Goal: Ask a question

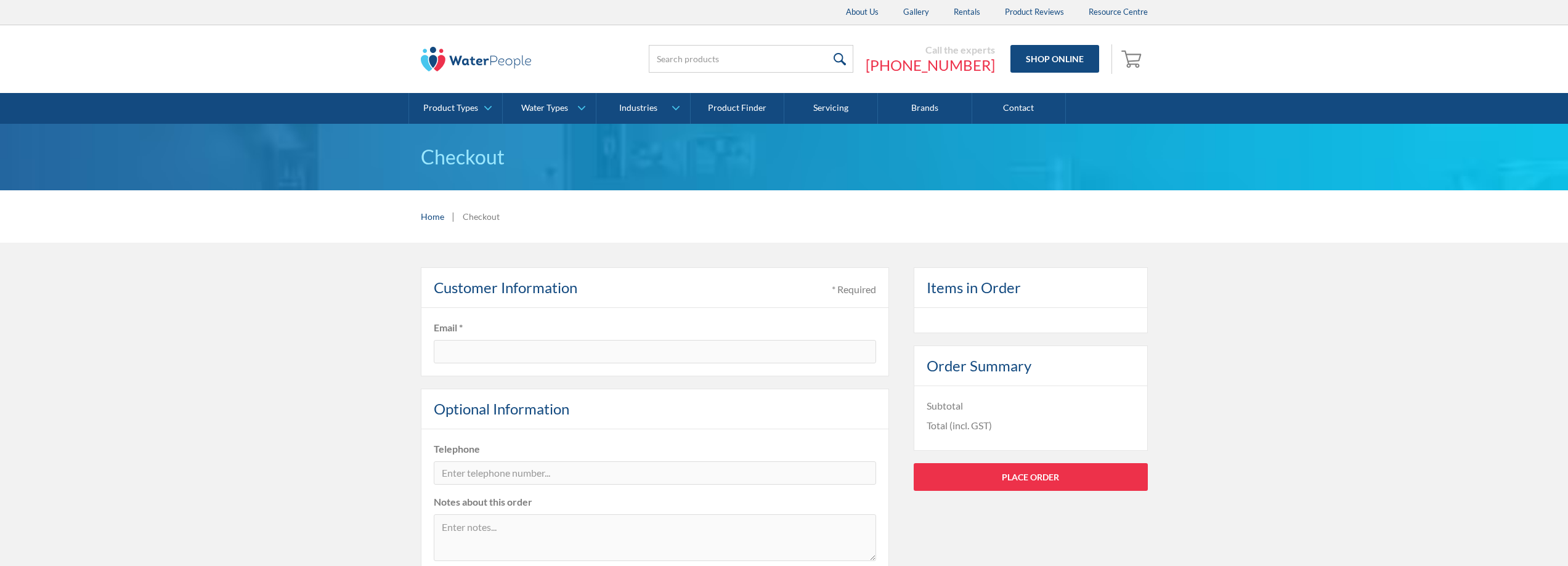
click at [1013, 102] on link "Contact" at bounding box center [1019, 108] width 94 height 31
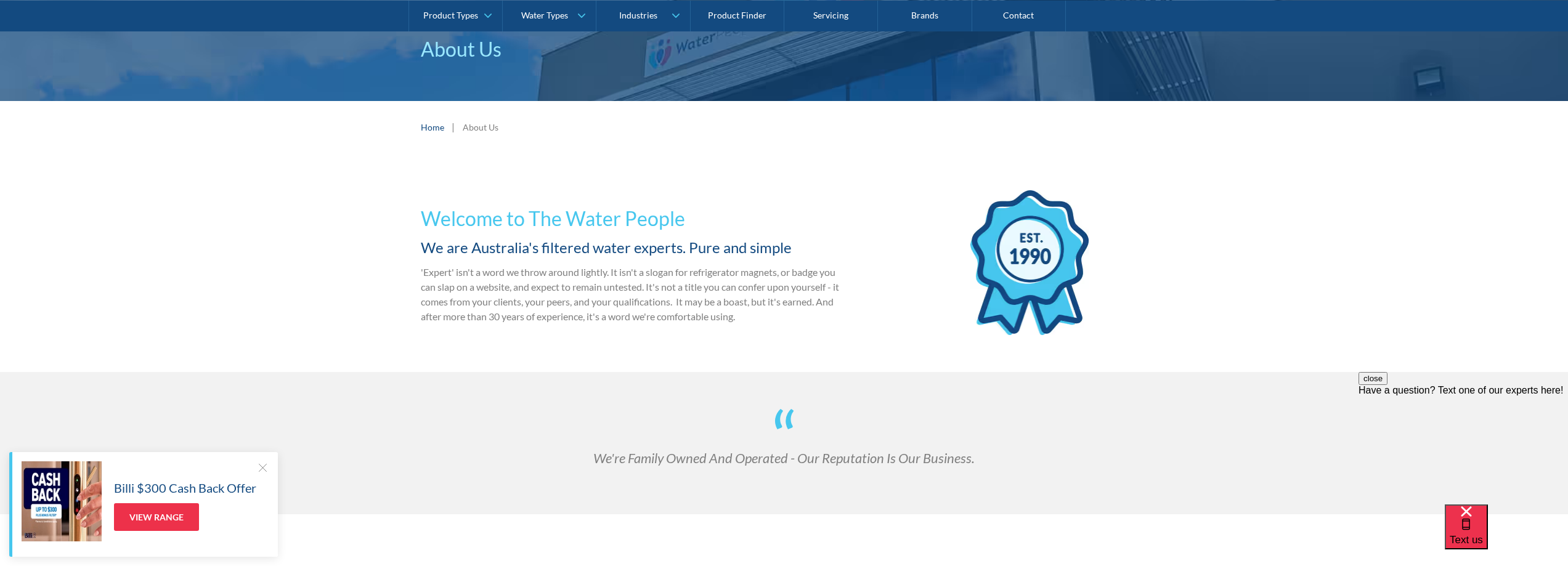
scroll to position [123, 0]
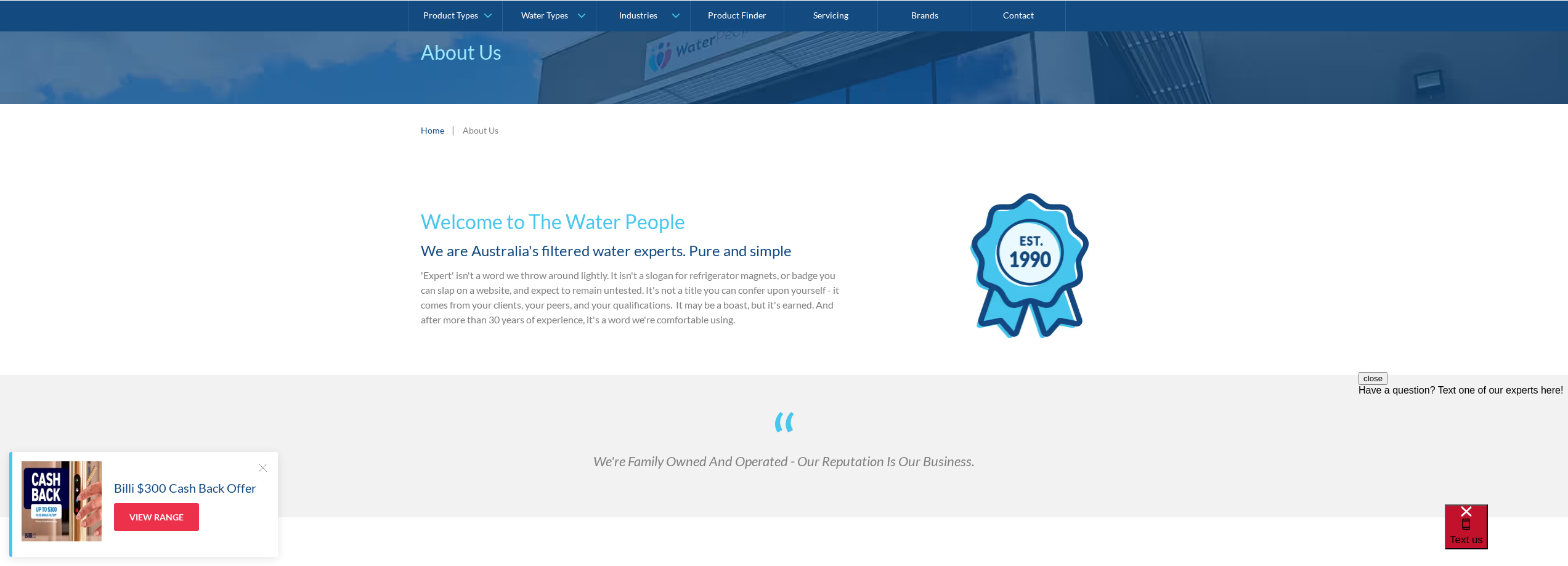
click at [1483, 523] on div "Text us" at bounding box center [1467, 526] width 33 height 41
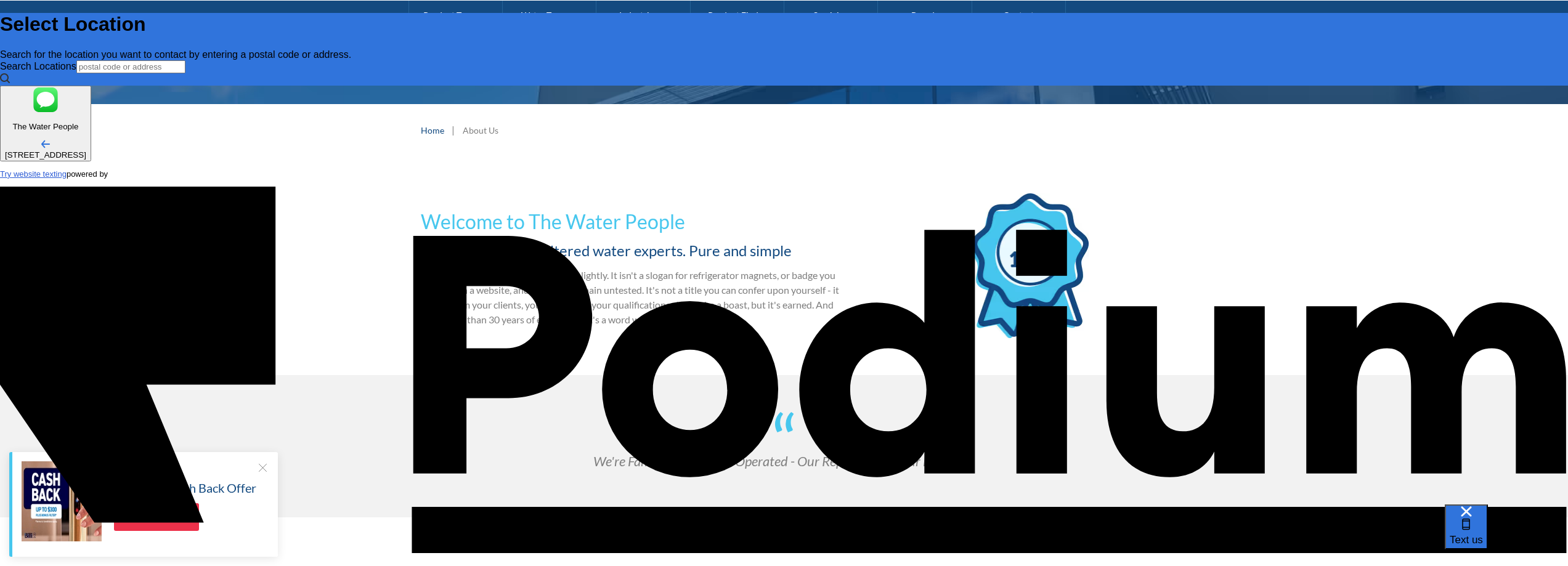
scroll to position [0, 0]
type input "ashlee"
type Phone "0466 561 088"
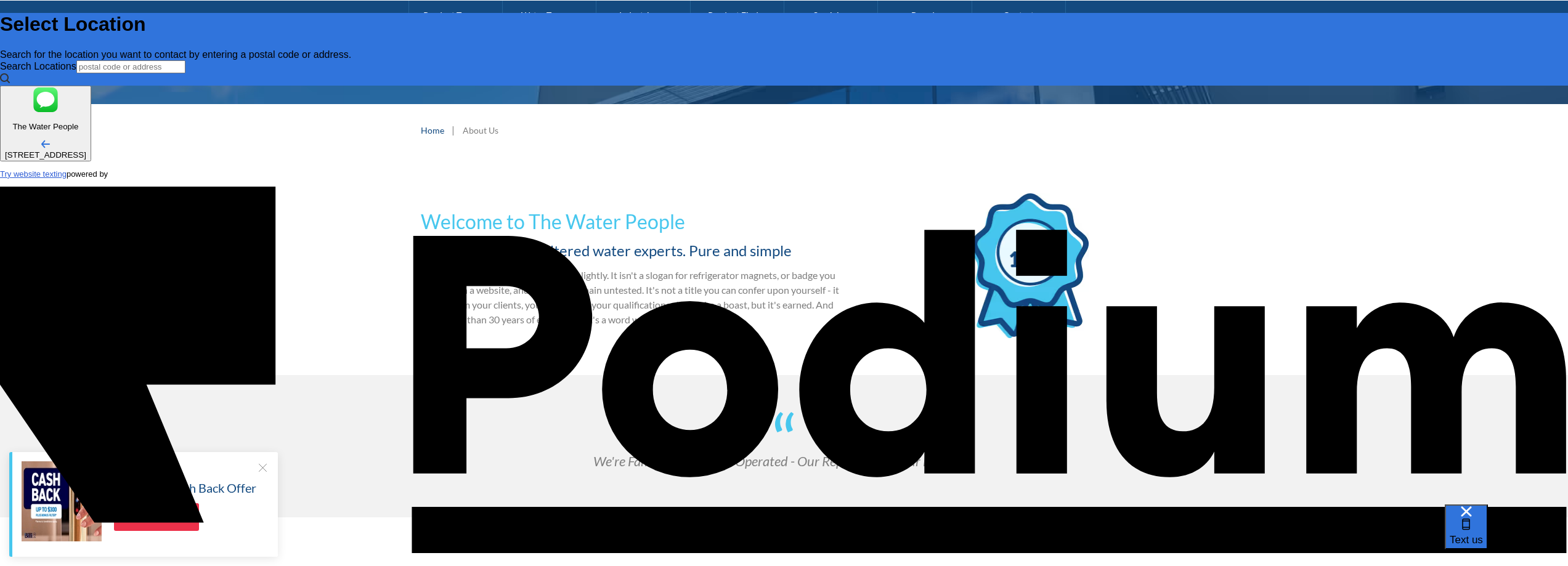
type textarea "x"
type textarea "I"
type textarea "x"
type textarea "I n"
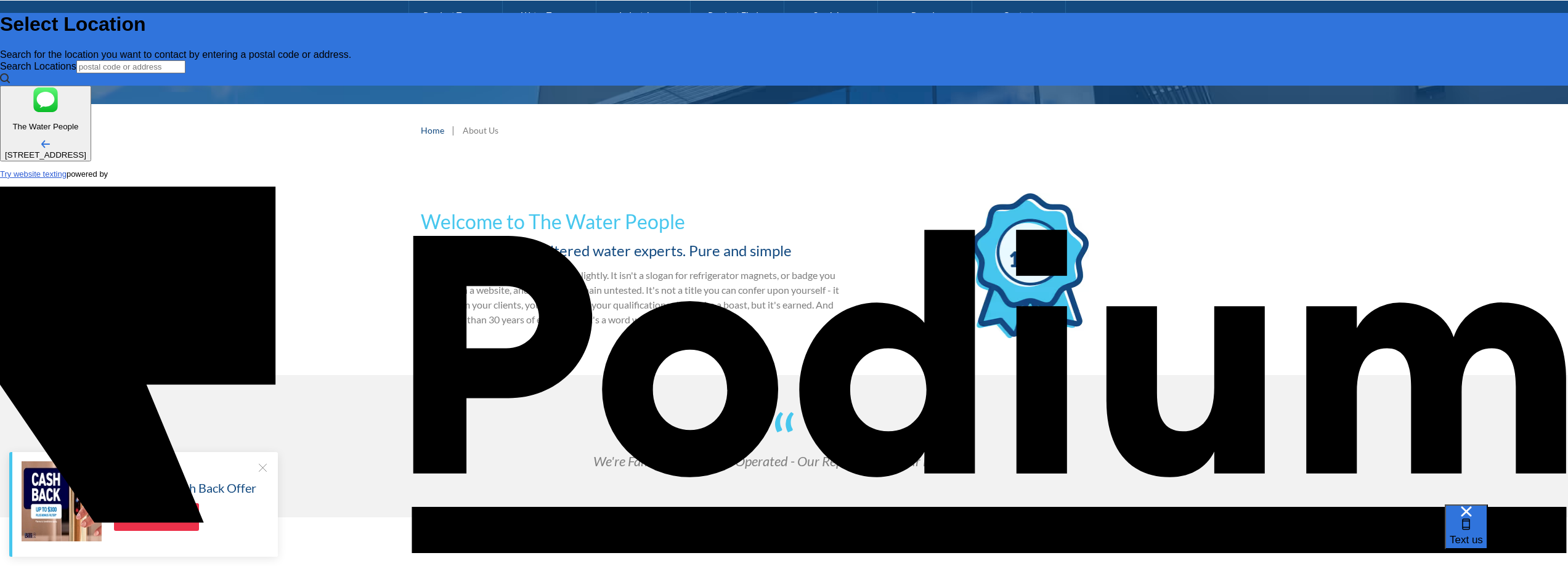
type textarea "x"
type textarea "I nee"
type textarea "x"
type textarea "I need"
type textarea "x"
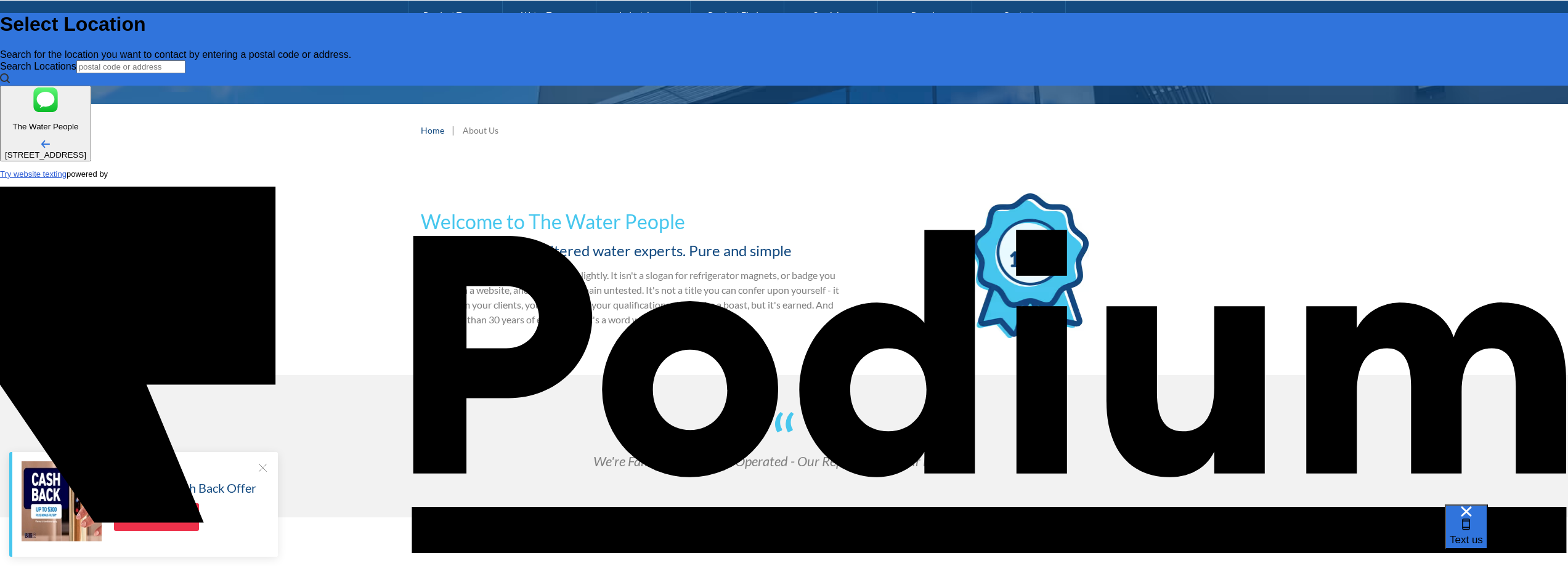
type textarea "I need a"
type textarea "x"
type textarea "I need an"
type textarea "x"
type textarea "I need an e"
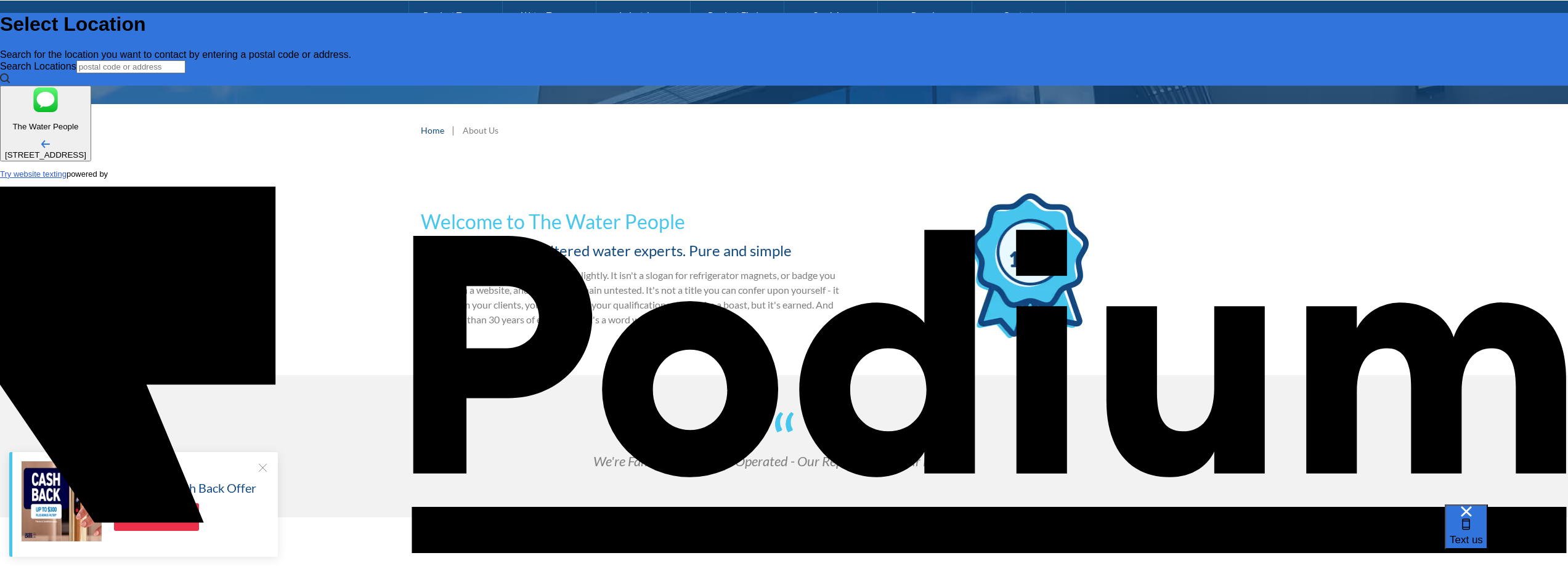
type textarea "x"
type textarea "I need an et"
type textarea "x"
type textarea "I need an eta"
type textarea "x"
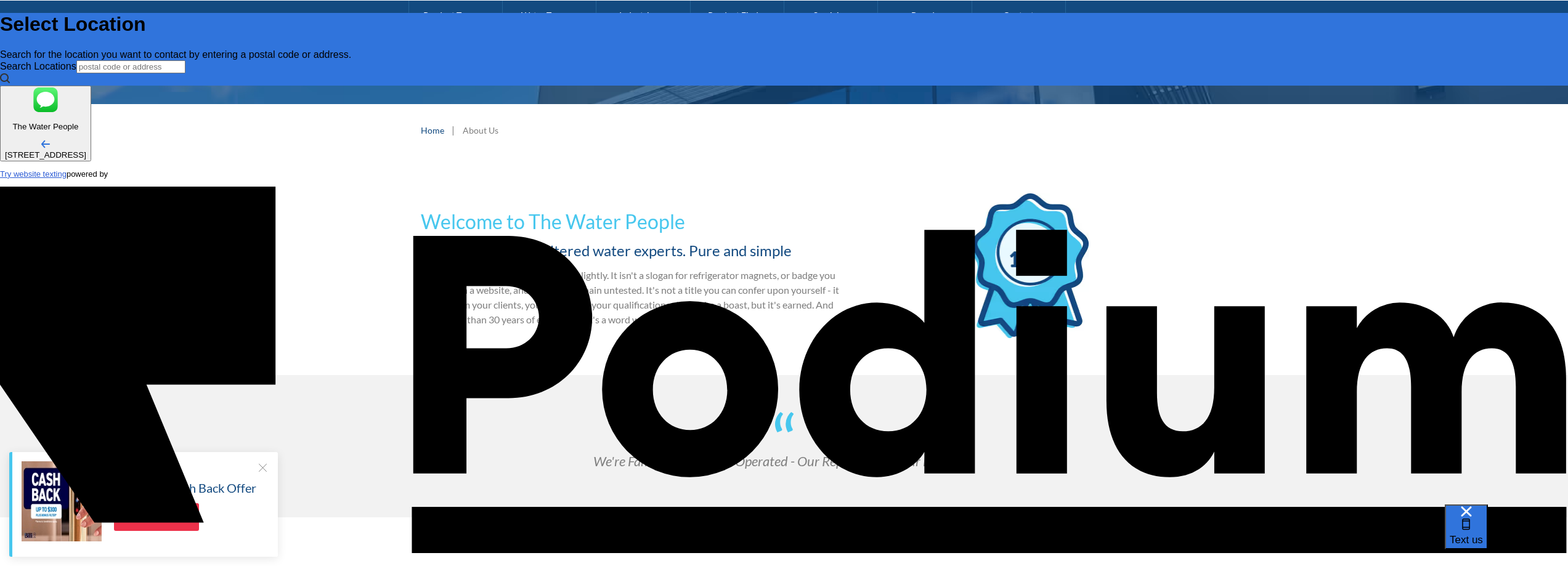
type textarea "I need an eta o"
type textarea "x"
type textarea "I need an eta on"
type textarea "x"
type textarea "I need an eta on m"
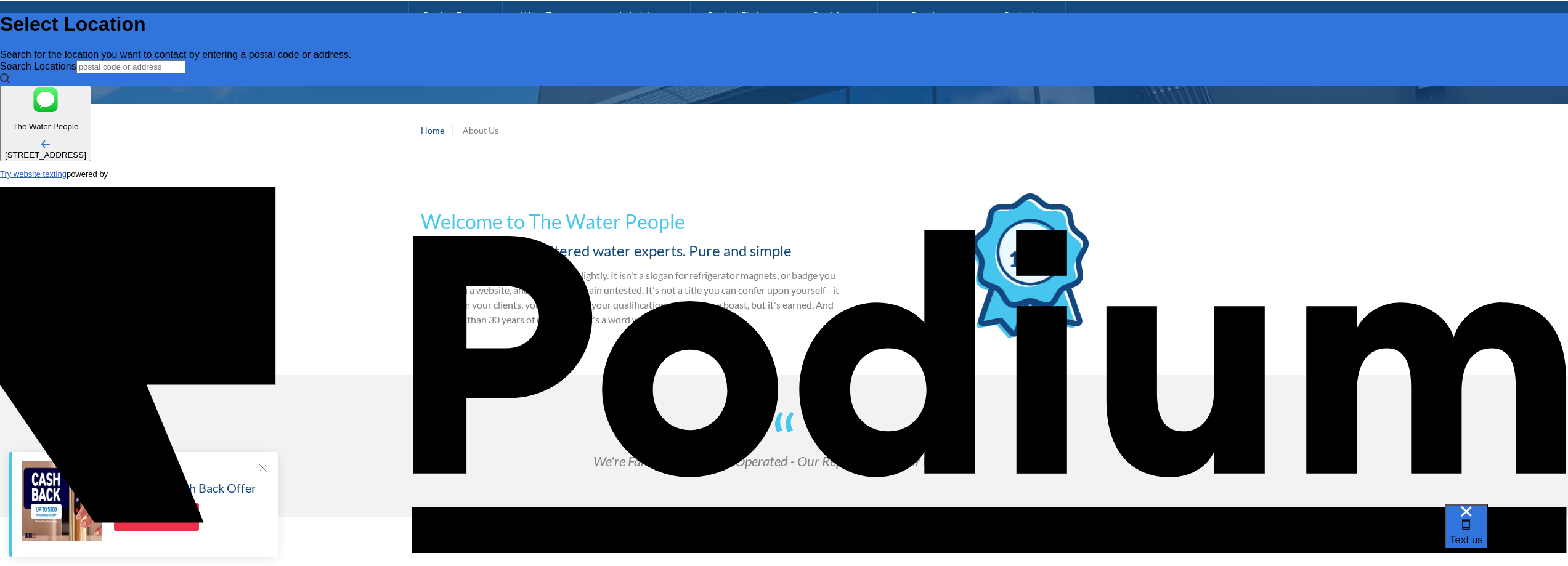
type textarea "x"
type textarea "I need an eta on my"
type textarea "x"
type textarea "I need an eta on my o"
type textarea "x"
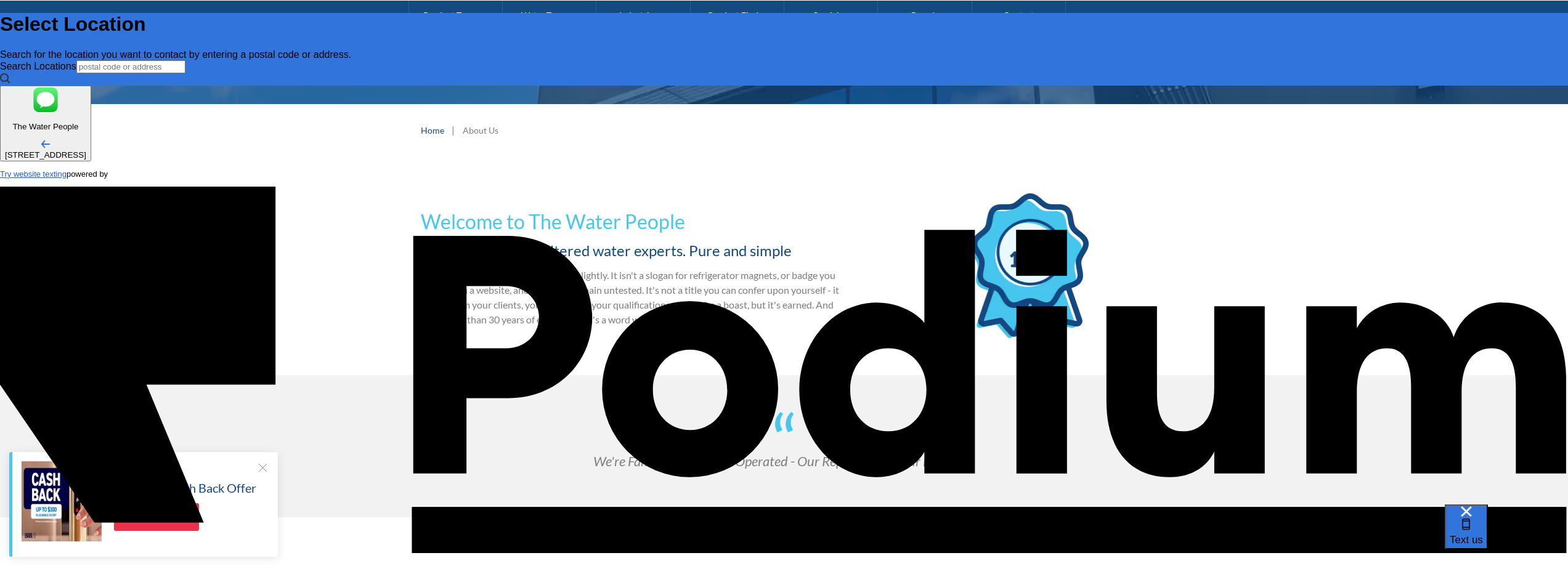
type textarea "I need an eta on my or"
type textarea "x"
type textarea "I need an eta on my orde"
type textarea "x"
type textarea "I need an eta on my order"
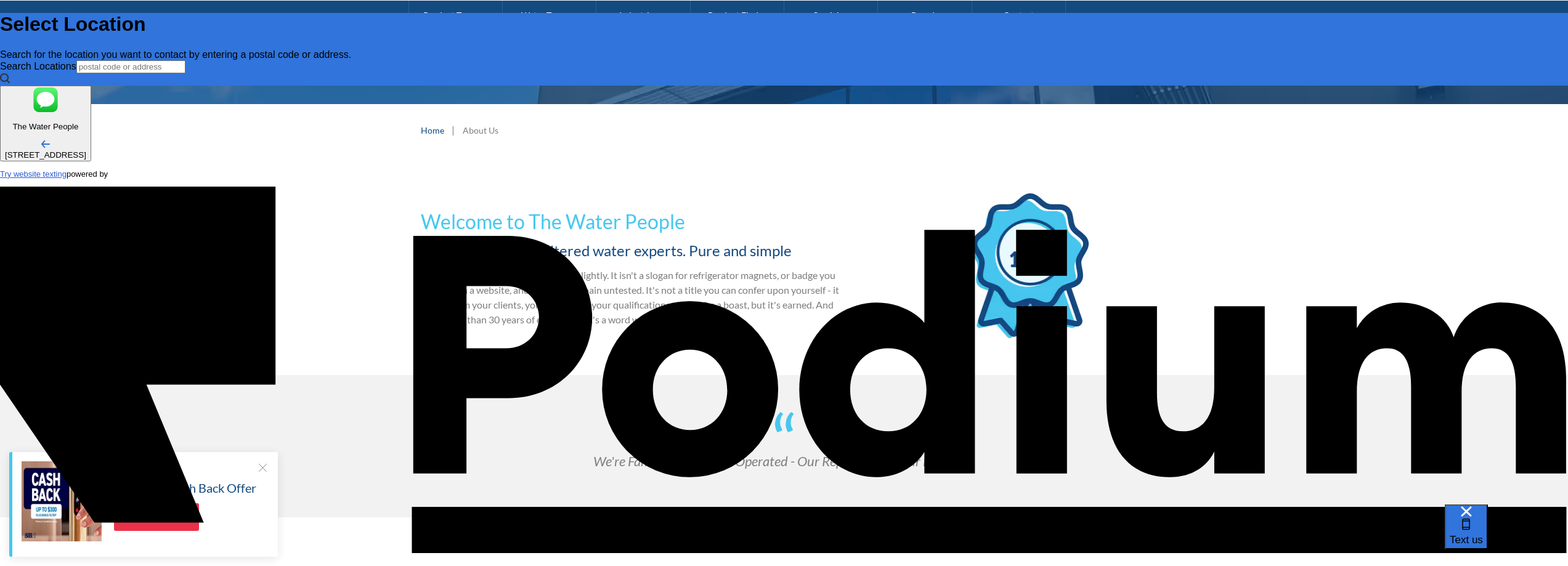
type textarea "x"
type textarea "I need an eta on my order p"
type textarea "x"
type textarea "I need an eta on my order pl"
type textarea "x"
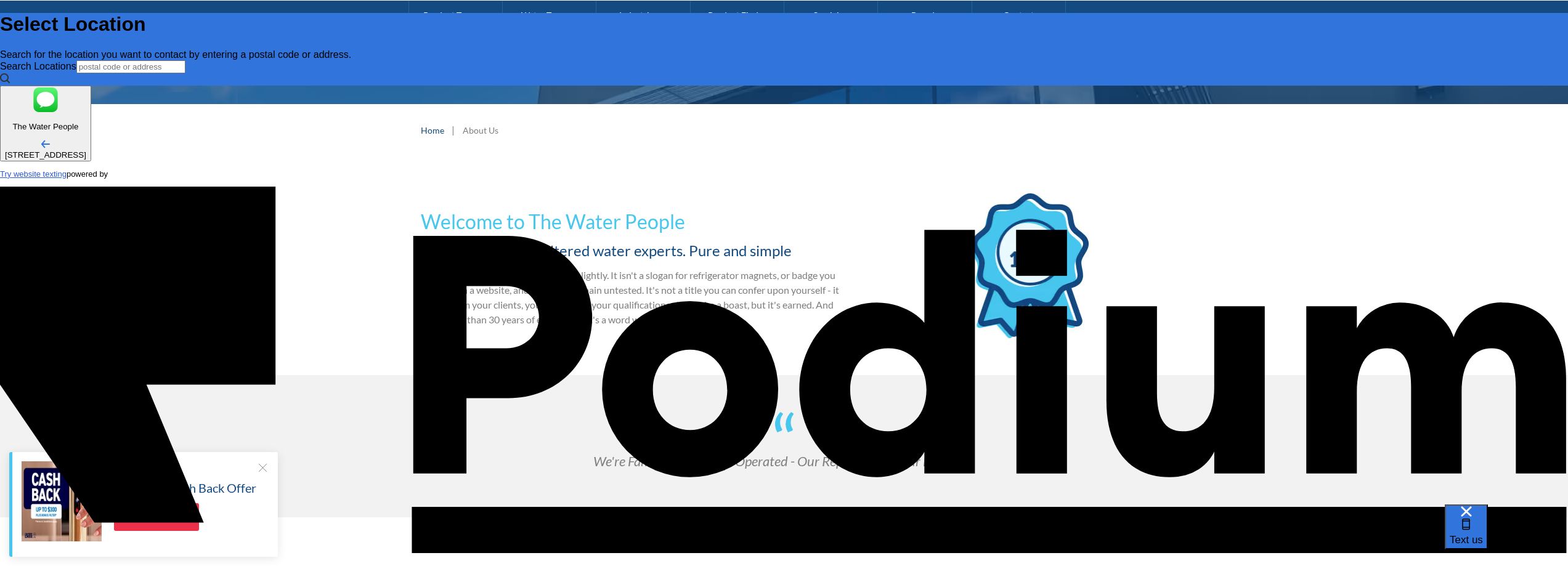
type textarea "I need an eta on my order ple"
type textarea "x"
type textarea "I need an eta on my order pleas"
type textarea "x"
type textarea "I need an eta on my order please"
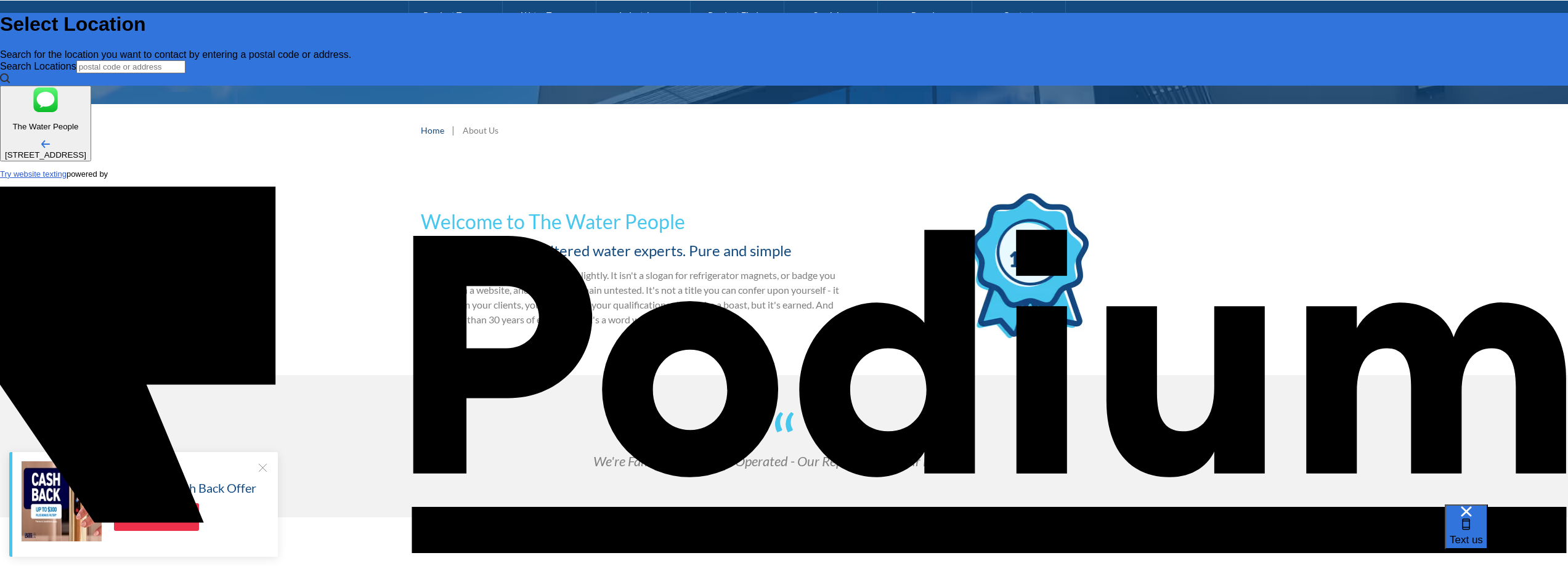
type textarea "x"
type textarea "I need an eta on my order please"
type textarea "x"
type textarea "I need an eta on my order please,"
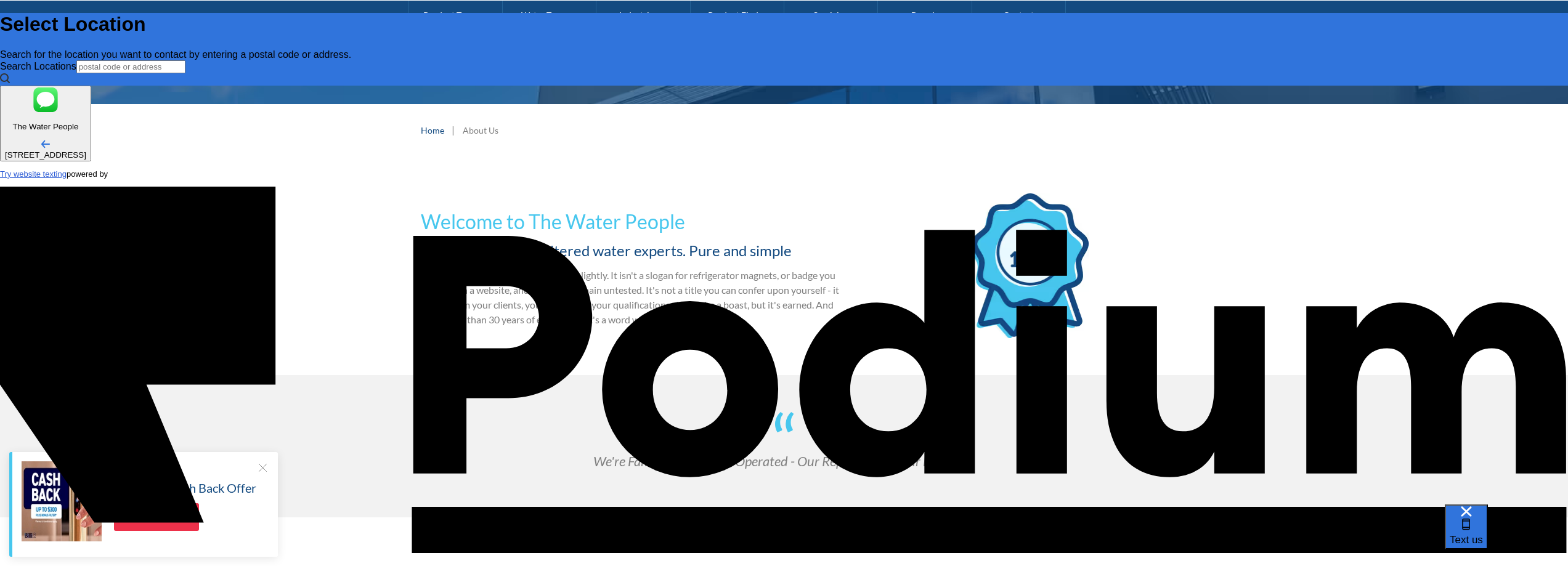
type textarea "x"
type textarea "I need an eta on my order please,"
type textarea "x"
type textarea "I need an eta on my order please, or"
type textarea "x"
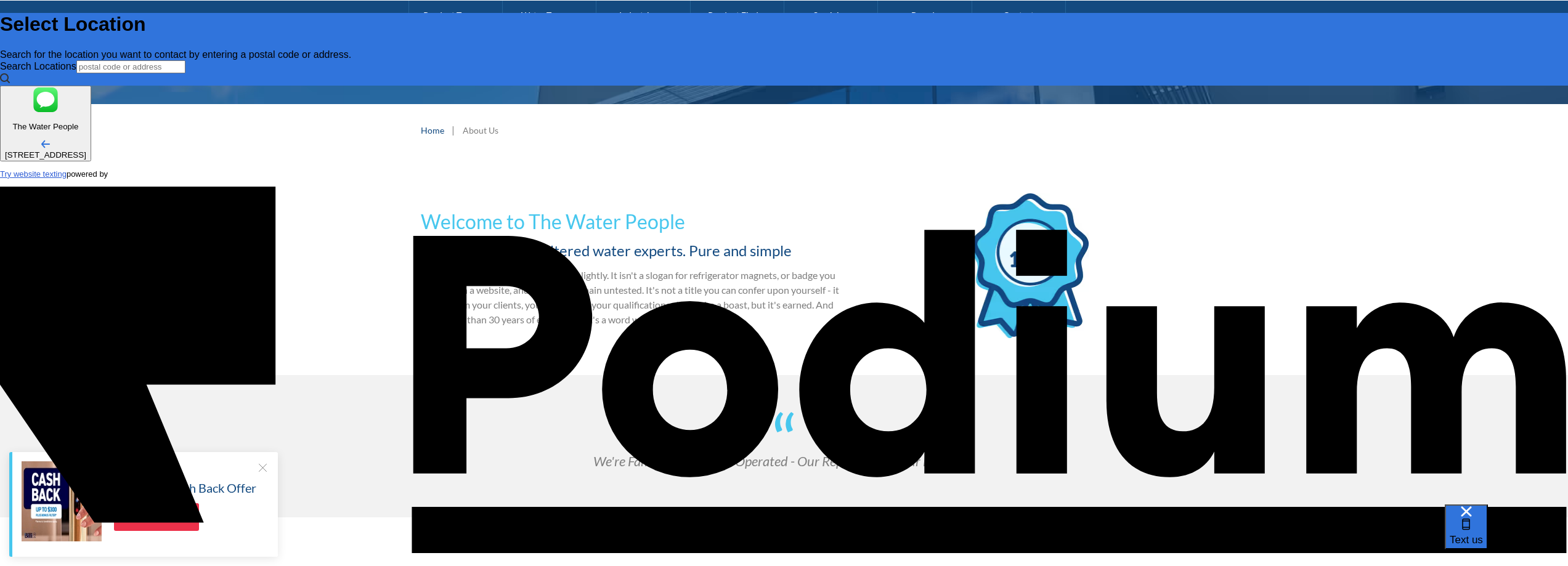
type textarea "I need an eta on my order please, o"
type textarea "x"
type textarea "I need an eta on my order please, or"
type textarea "x"
type textarea "I need an eta on my order please, ord"
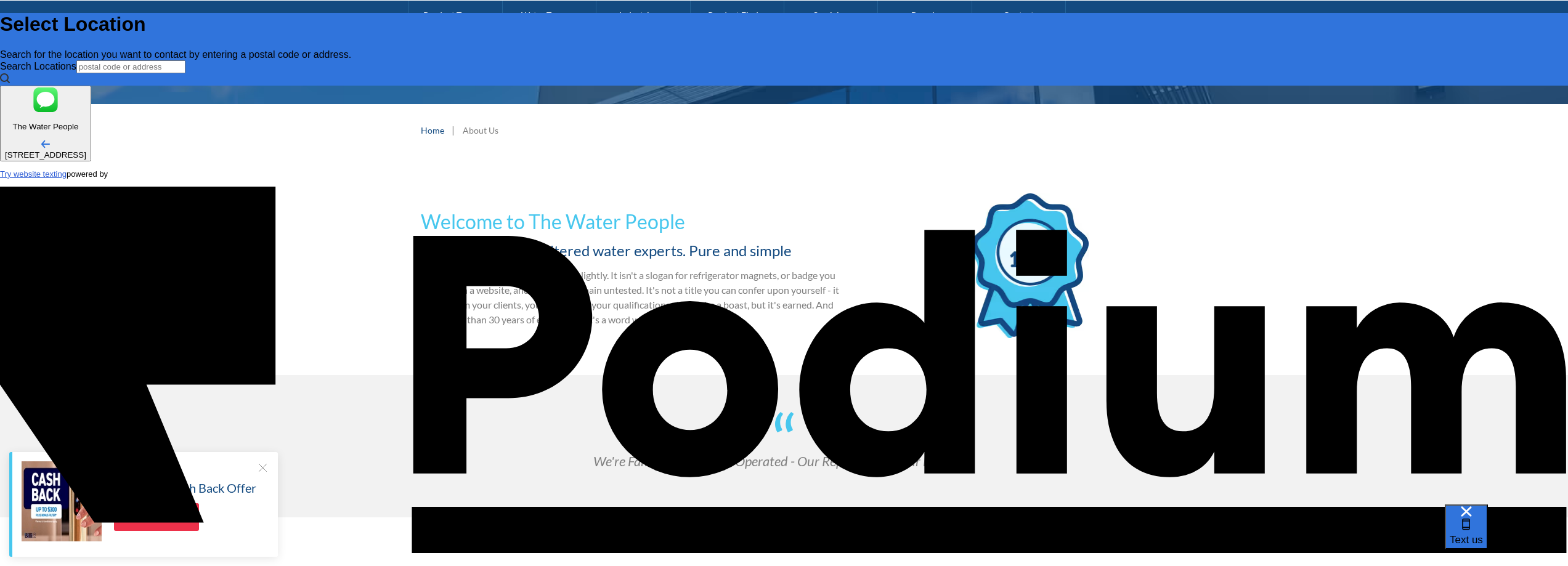
type textarea "x"
type textarea "I need an eta on my order please, orde"
type textarea "x"
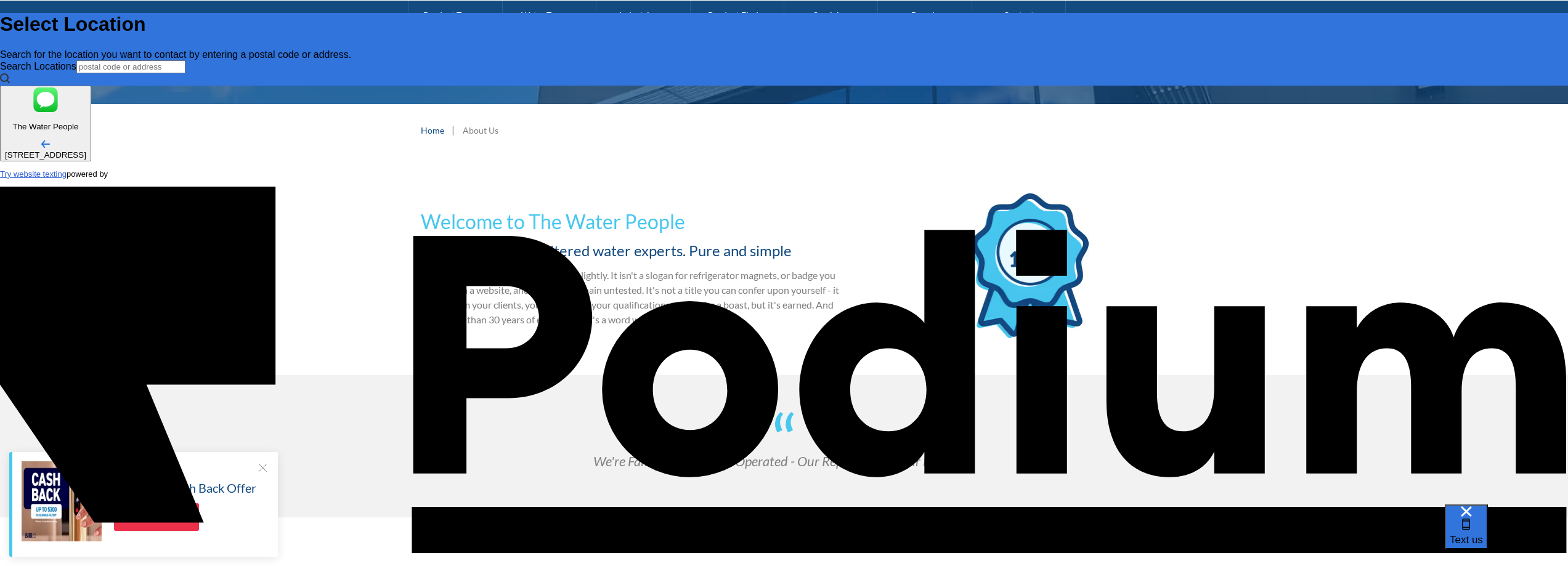
type textarea "I need an eta on my order please, order"
type textarea "x"
type textarea "I need an eta on my order please, order nu"
type textarea "x"
type textarea "I need an eta on my order please, order num"
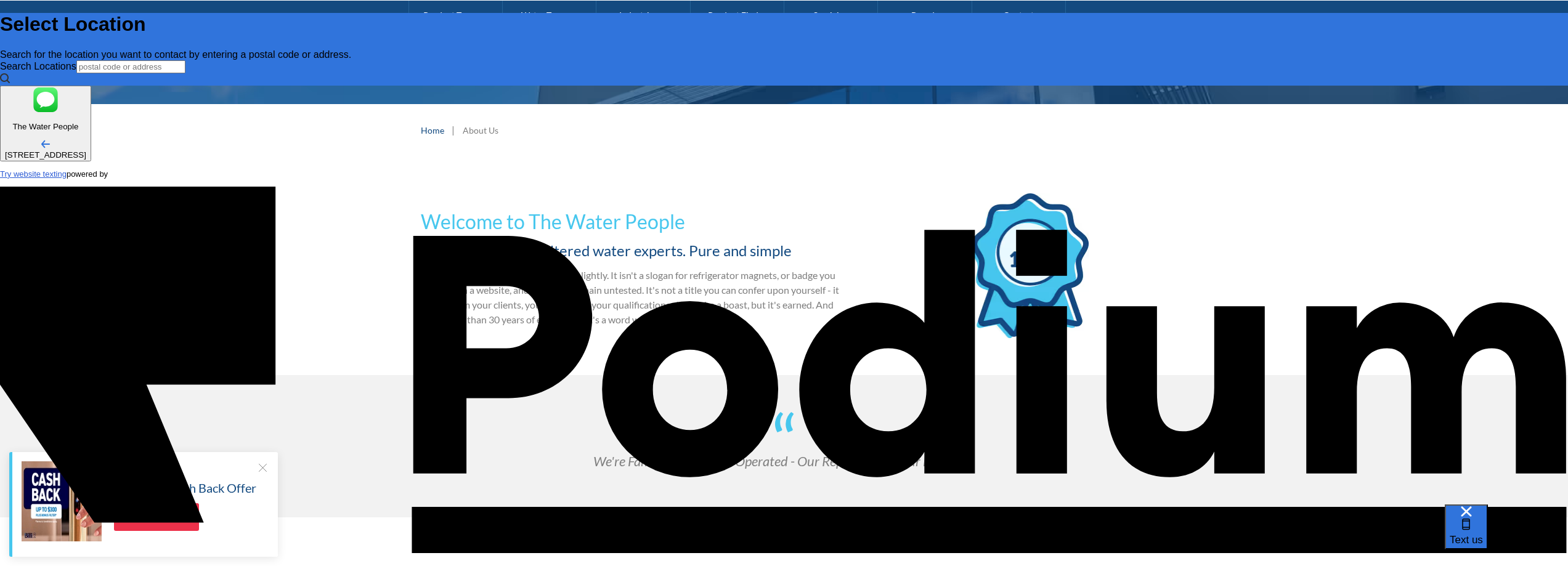
type textarea "x"
type textarea "I need an eta on my order please, order numb"
type textarea "x"
type textarea "I need an eta on my order please, order numbr"
type textarea "x"
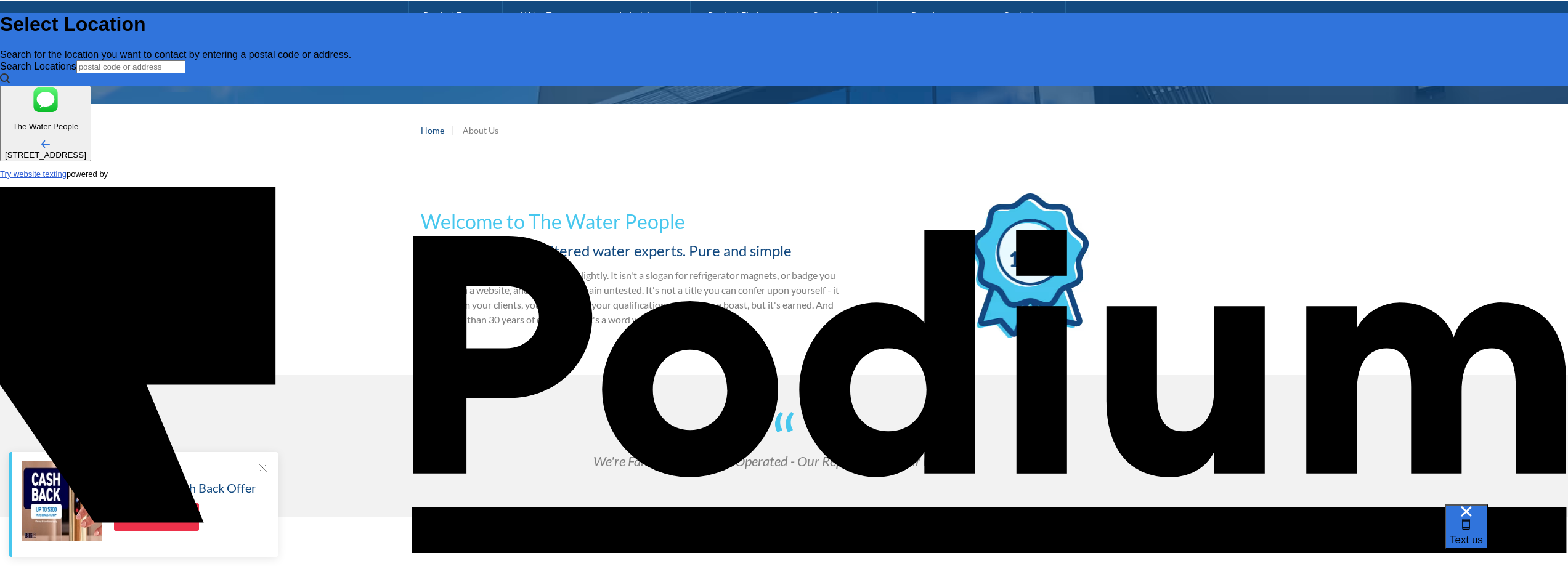
type textarea "I need an eta on my order please, order numb"
type textarea "x"
type textarea "I need an eta on my order please, order number"
paste textarea ": 57f-2ce"
type textarea "x"
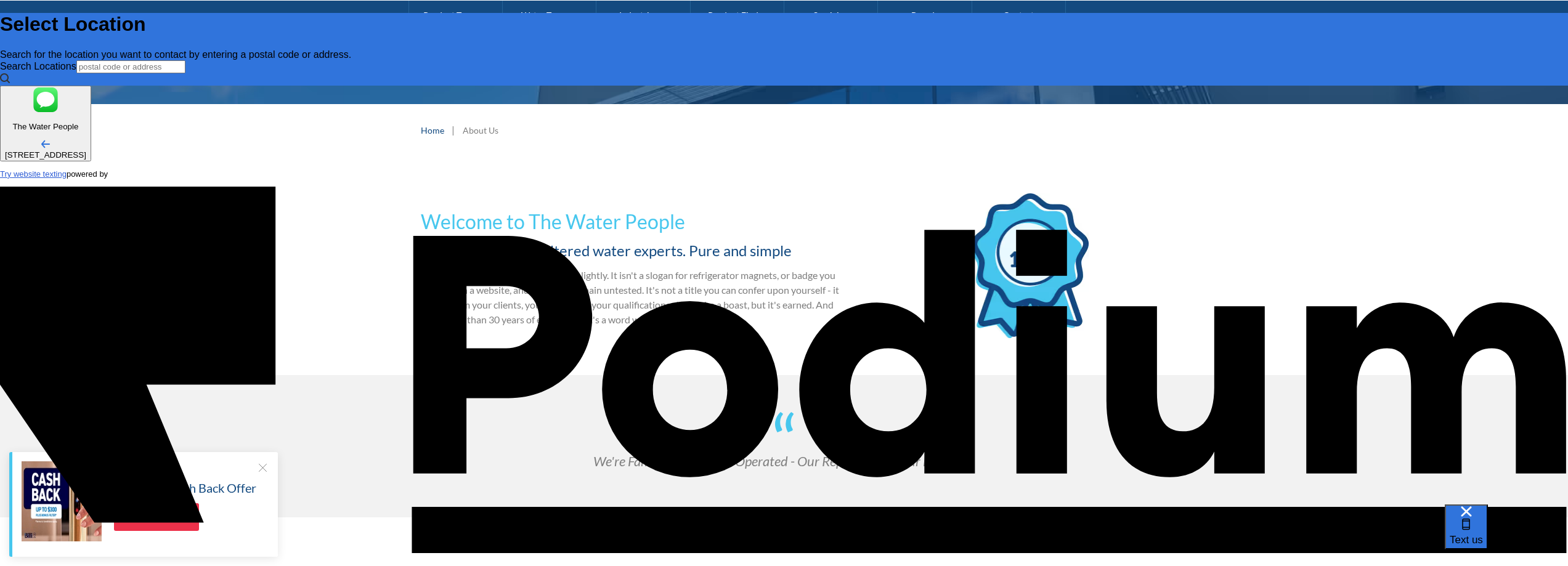
type textarea "I need an eta on my order please, order number: 57f-2ce"
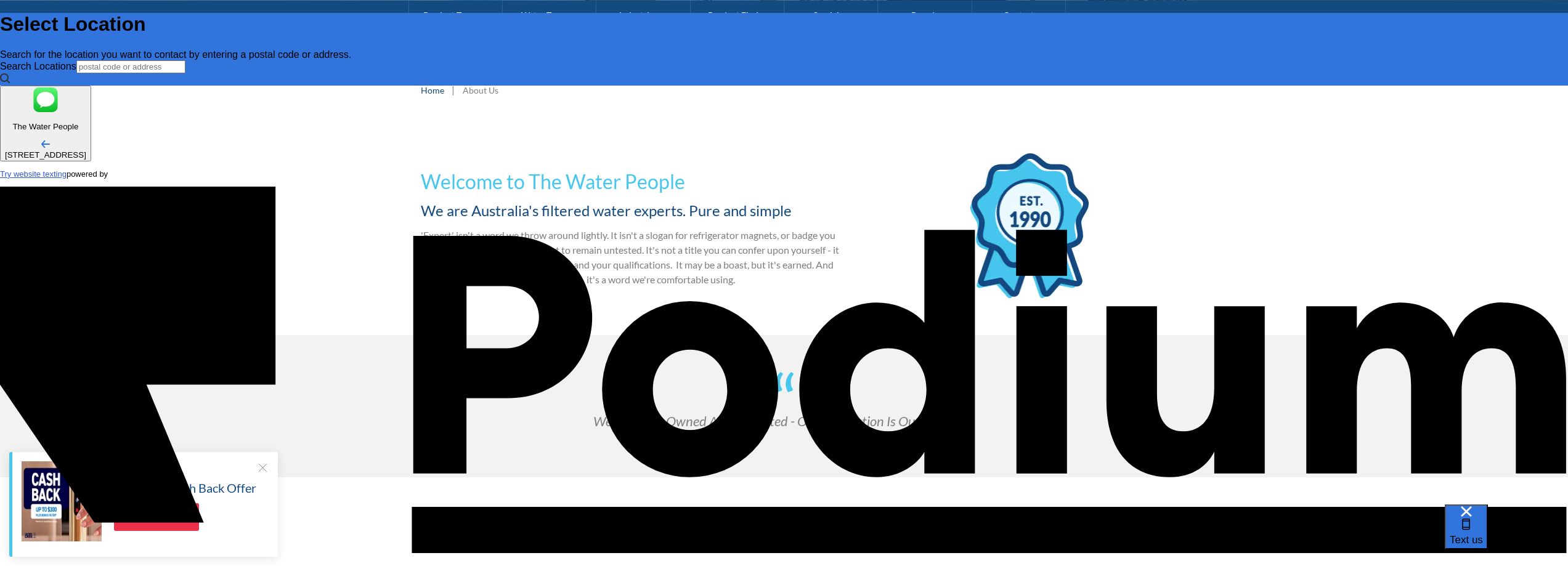
scroll to position [247, 0]
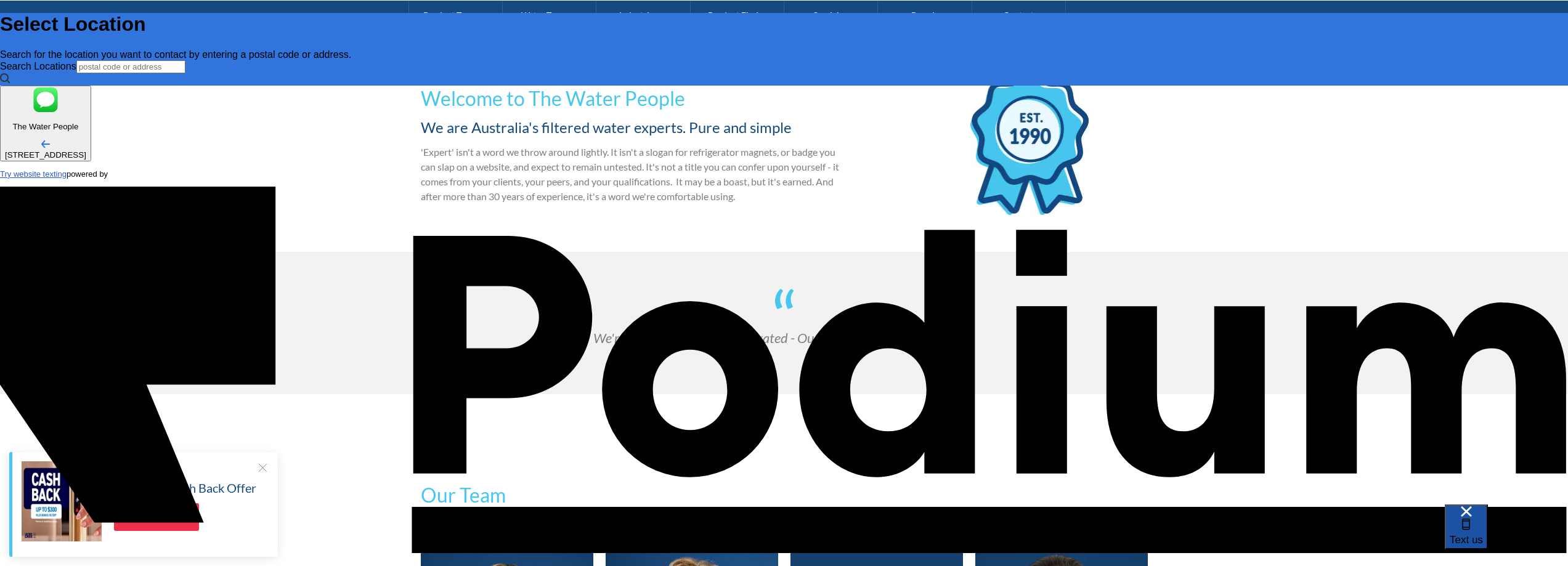
click at [1483, 533] on span "Text us" at bounding box center [1467, 539] width 33 height 12
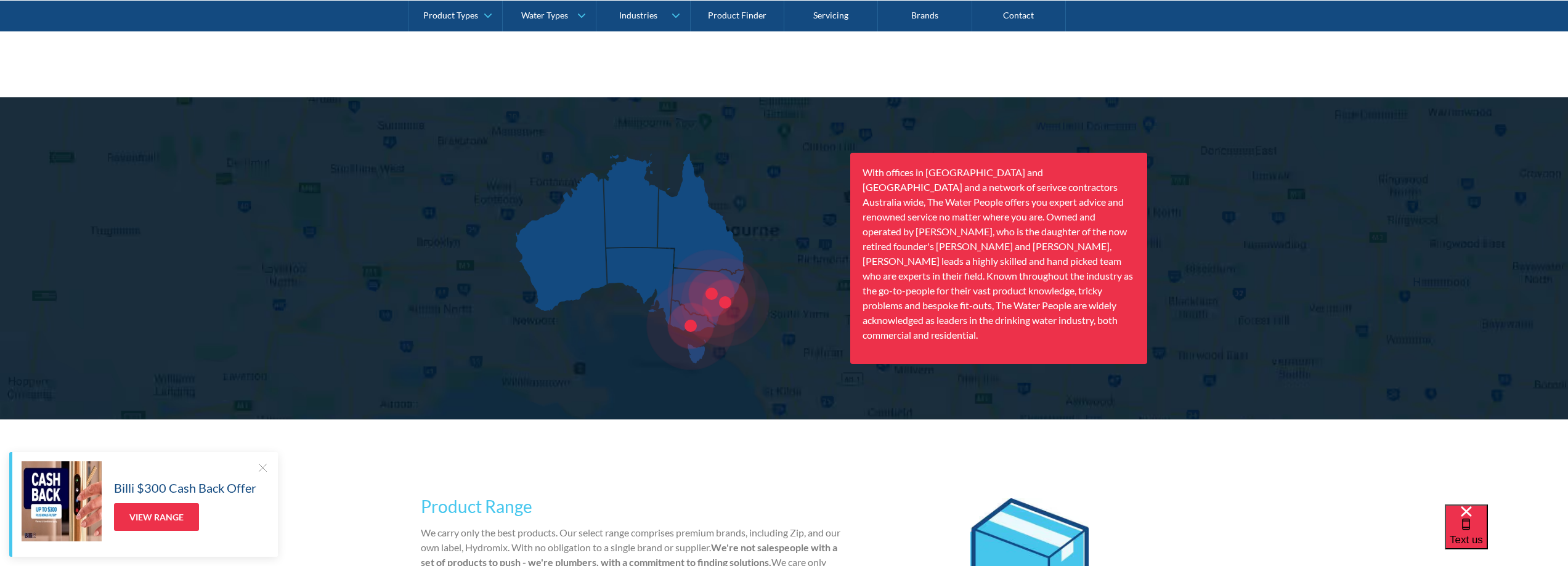
scroll to position [1601, 0]
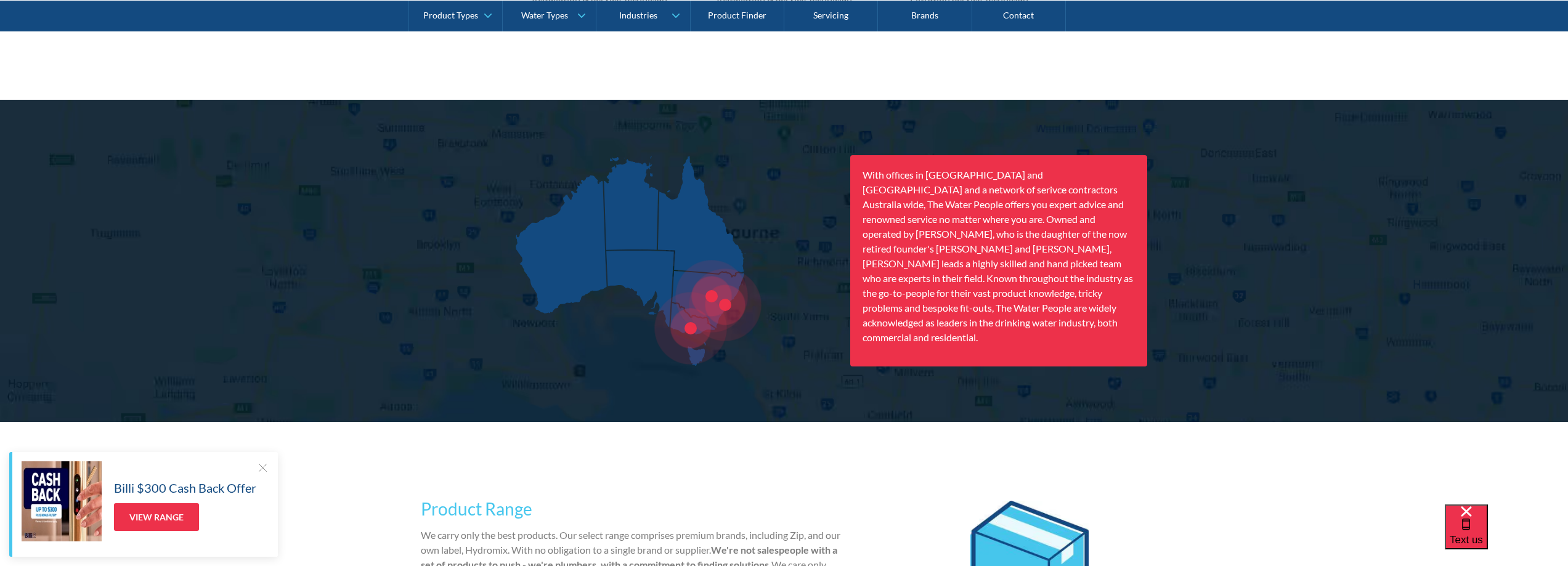
click at [720, 303] on div at bounding box center [711, 296] width 72 height 72
